Goal: Information Seeking & Learning: Learn about a topic

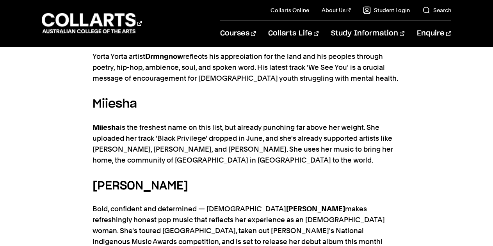
scroll to position [780, 0]
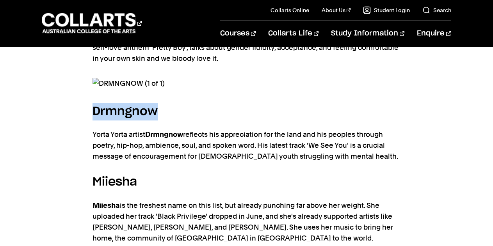
drag, startPoint x: 163, startPoint y: 110, endPoint x: 84, endPoint y: 119, distance: 79.2
click at [84, 119] on div "Australia has an incredibly rich history of amazing musicians, songwriters, and…" at bounding box center [246, 147] width 493 height 976
copy h5 "Drmngnow"
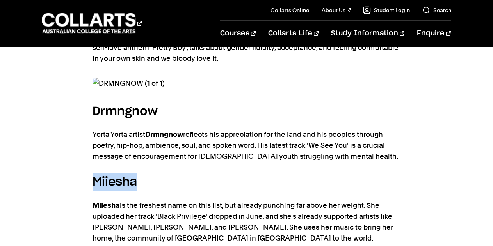
drag, startPoint x: 141, startPoint y: 190, endPoint x: 86, endPoint y: 190, distance: 54.6
click at [86, 190] on div "Australia has an incredibly rich history of amazing musicians, songwriters, and…" at bounding box center [246, 147] width 493 height 976
copy h5 "Miiesha"
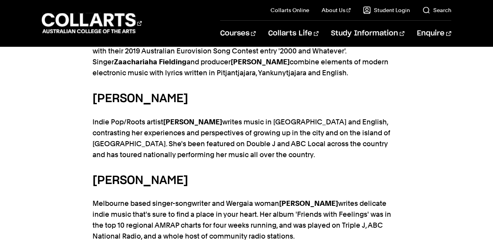
scroll to position [429, 0]
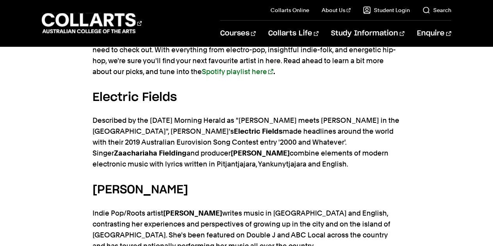
drag, startPoint x: 222, startPoint y: 183, endPoint x: 78, endPoint y: 185, distance: 143.9
copy h5 "[PERSON_NAME]"
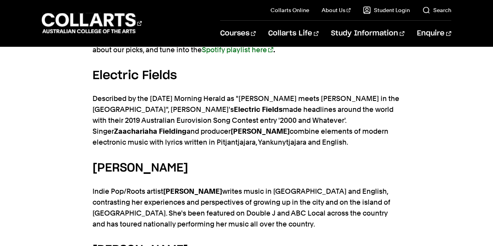
scroll to position [468, 0]
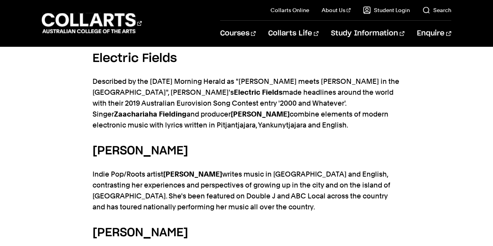
click at [156, 199] on p "Indie Pop/Roots artist [PERSON_NAME] writes music in [GEOGRAPHIC_DATA] and Engl…" at bounding box center [246, 191] width 308 height 44
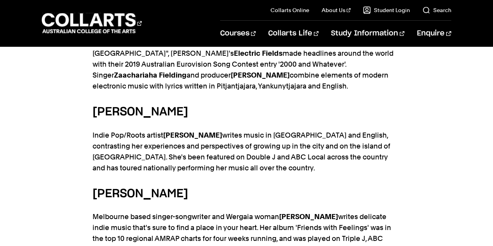
scroll to position [624, 0]
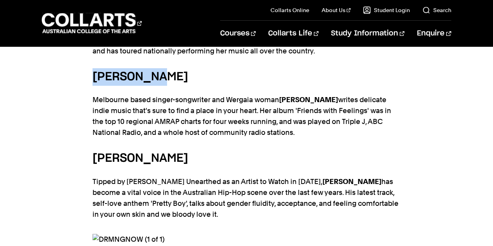
drag, startPoint x: 159, startPoint y: 81, endPoint x: 79, endPoint y: 82, distance: 80.0
copy h5 "[PERSON_NAME]"
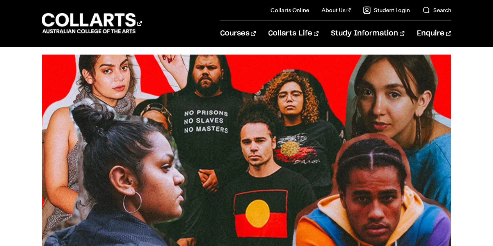
scroll to position [0, 0]
